Goal: Find contact information: Find contact information

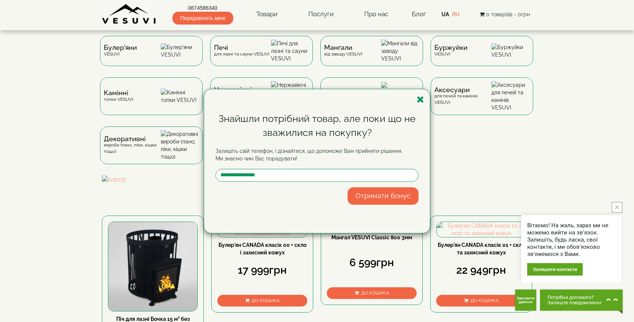
click at [588, 79] on div "Знайшли потрібний товар, але поки що не зважилися на покупку? Залишіть свій тел…" at bounding box center [317, 161] width 634 height 322
click at [422, 101] on icon "button" at bounding box center [421, 99] width 8 height 9
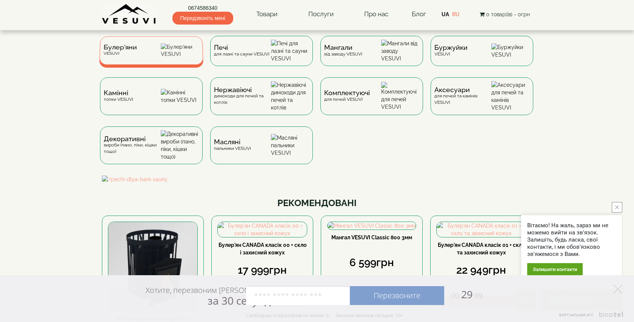
click at [146, 48] on div "Булер'яни VESUVI" at bounding box center [151, 50] width 104 height 28
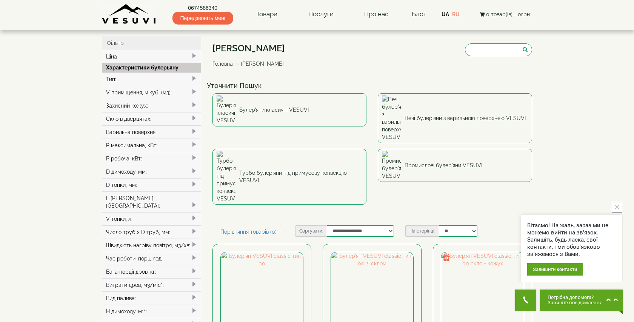
click at [619, 205] on button "close button" at bounding box center [617, 207] width 11 height 11
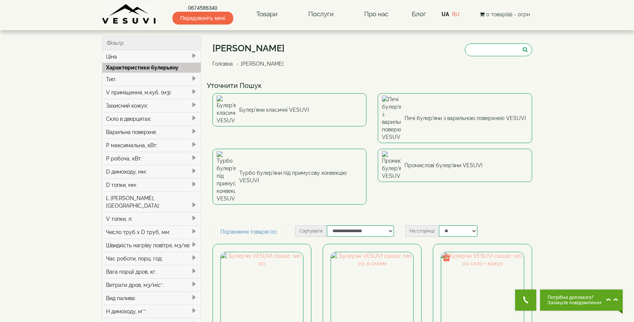
click at [138, 13] on img at bounding box center [129, 14] width 55 height 21
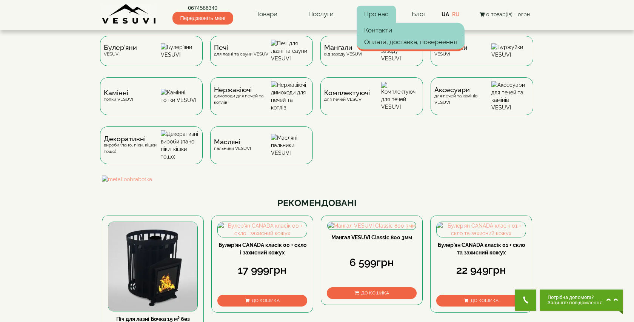
click at [381, 15] on link "Про нас" at bounding box center [376, 14] width 39 height 17
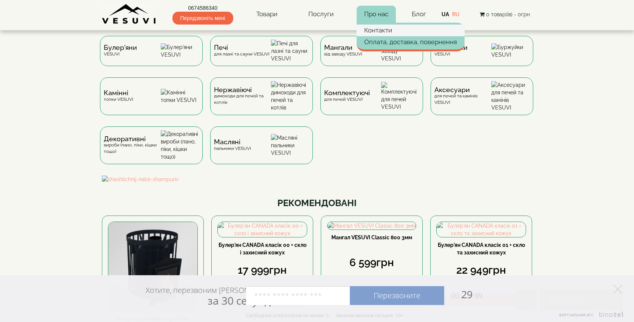
click at [387, 32] on link "Контакти" at bounding box center [411, 30] width 108 height 11
